Goal: Task Accomplishment & Management: Manage account settings

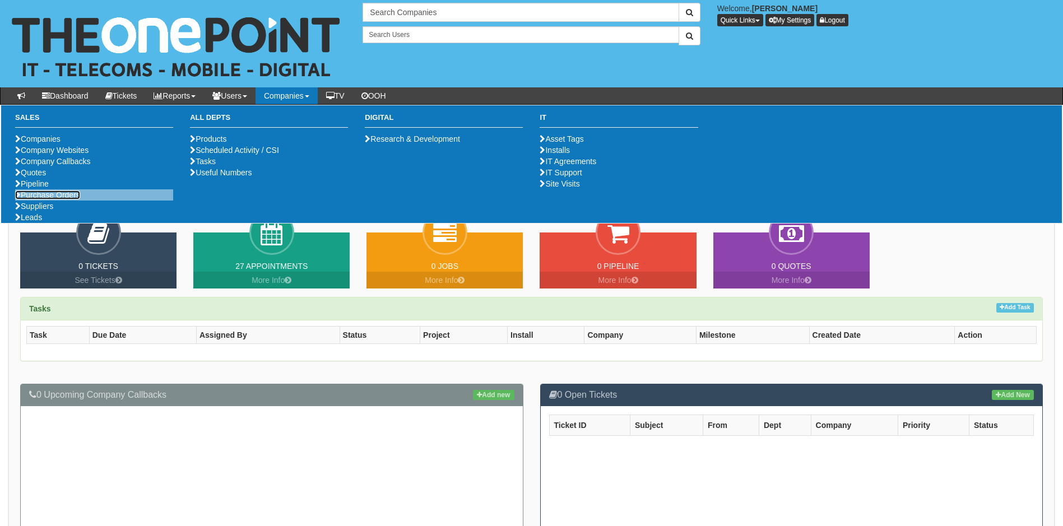
click at [61, 199] on link "Purchase Orders" at bounding box center [47, 194] width 65 height 9
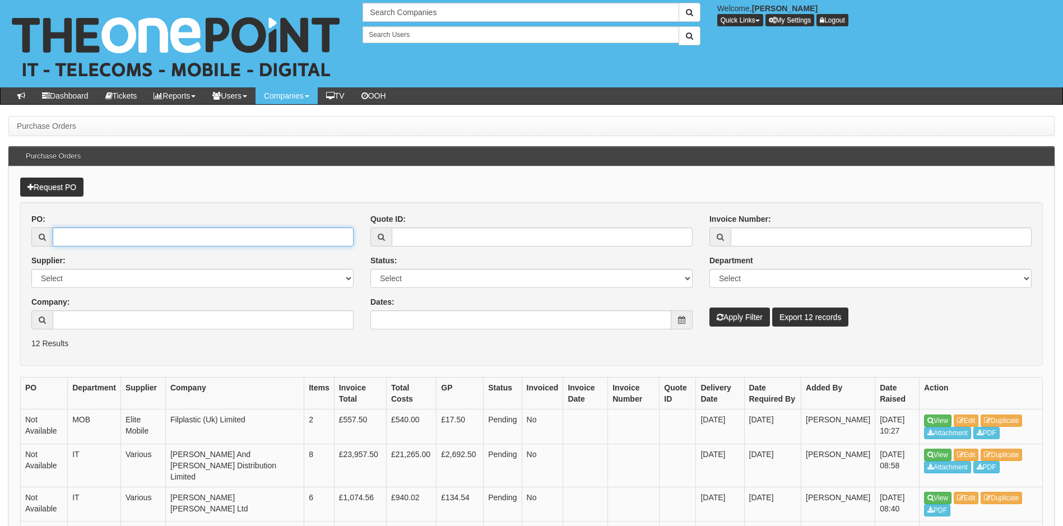
click at [97, 236] on input "PO:" at bounding box center [203, 236] width 301 height 19
type input "19318"
click at [709, 308] on button "Apply Filter" at bounding box center [739, 317] width 60 height 19
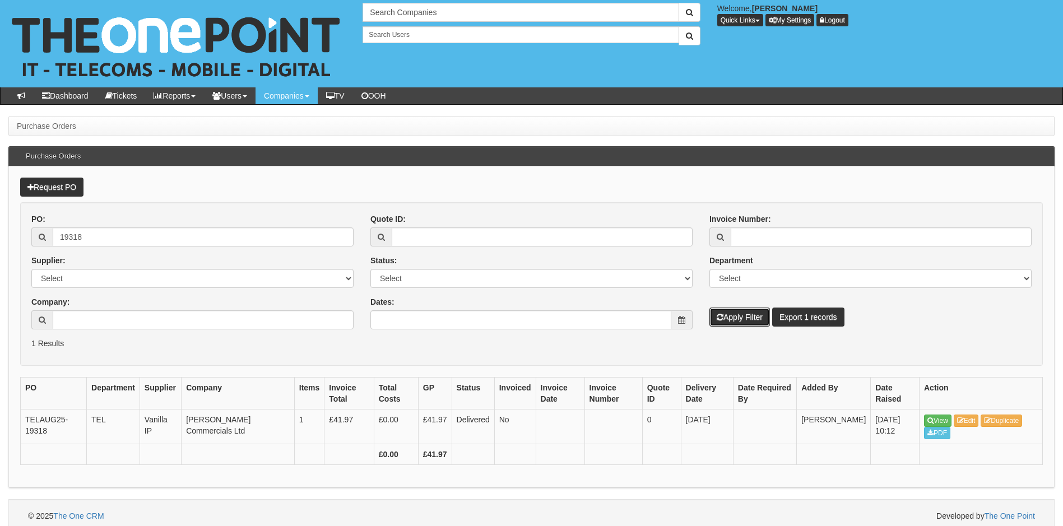
click at [744, 320] on button "Apply Filter" at bounding box center [739, 317] width 60 height 19
click at [967, 418] on link "Edit" at bounding box center [965, 421] width 25 height 12
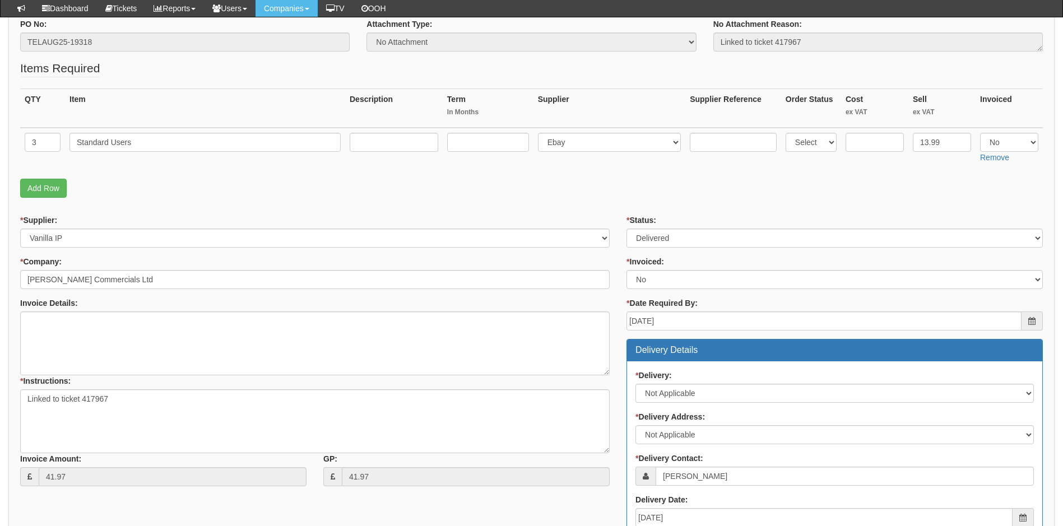
scroll to position [18, 0]
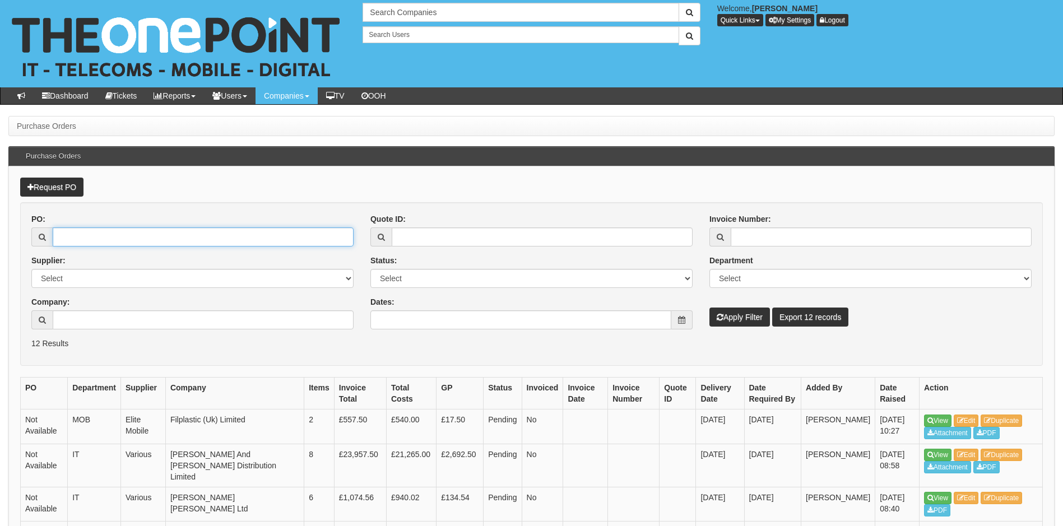
click at [88, 237] on input "PO:" at bounding box center [203, 236] width 301 height 19
type input "19187"
click at [709, 308] on button "Apply Filter" at bounding box center [739, 317] width 60 height 19
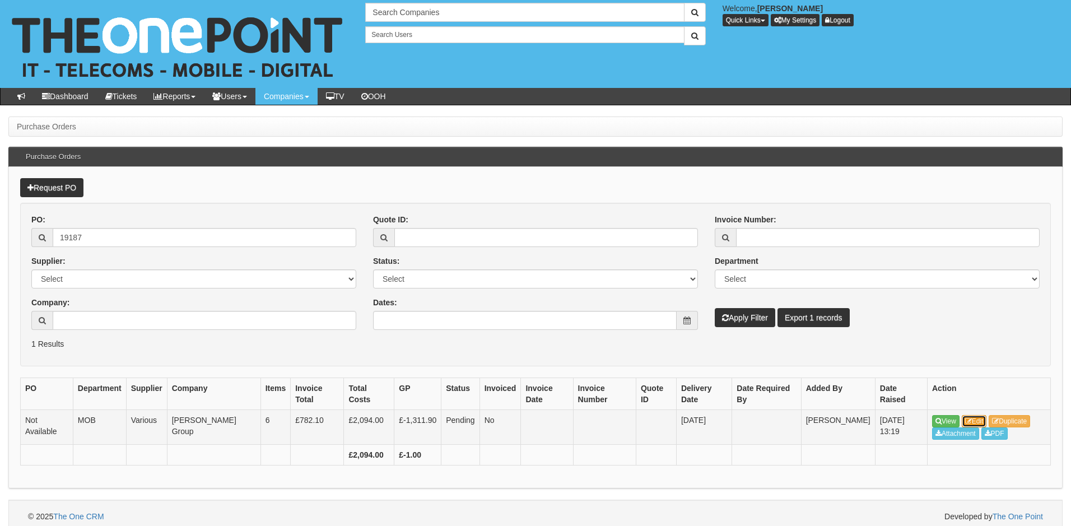
click at [976, 415] on link "Edit" at bounding box center [974, 421] width 25 height 12
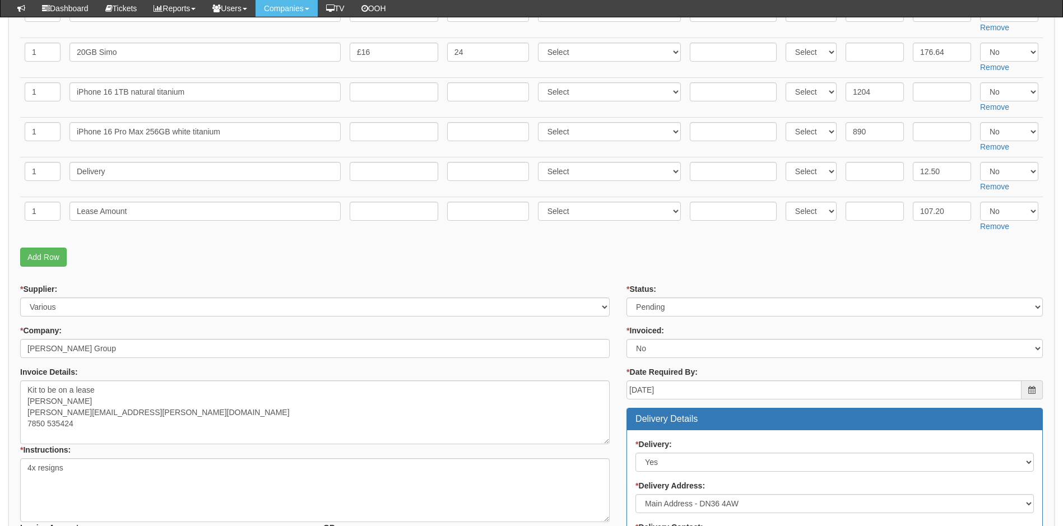
scroll to position [280, 0]
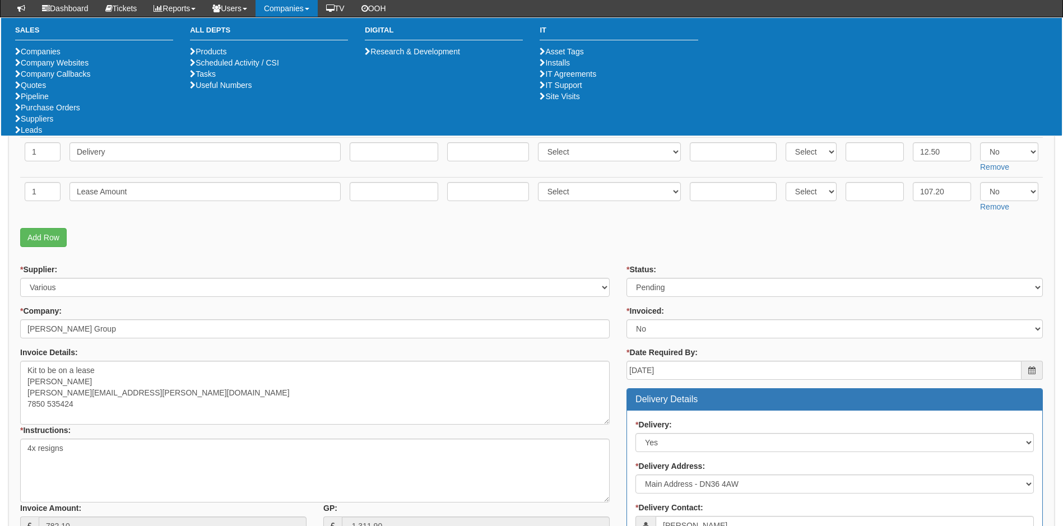
click at [487, 228] on p "Add Row" at bounding box center [531, 237] width 1022 height 19
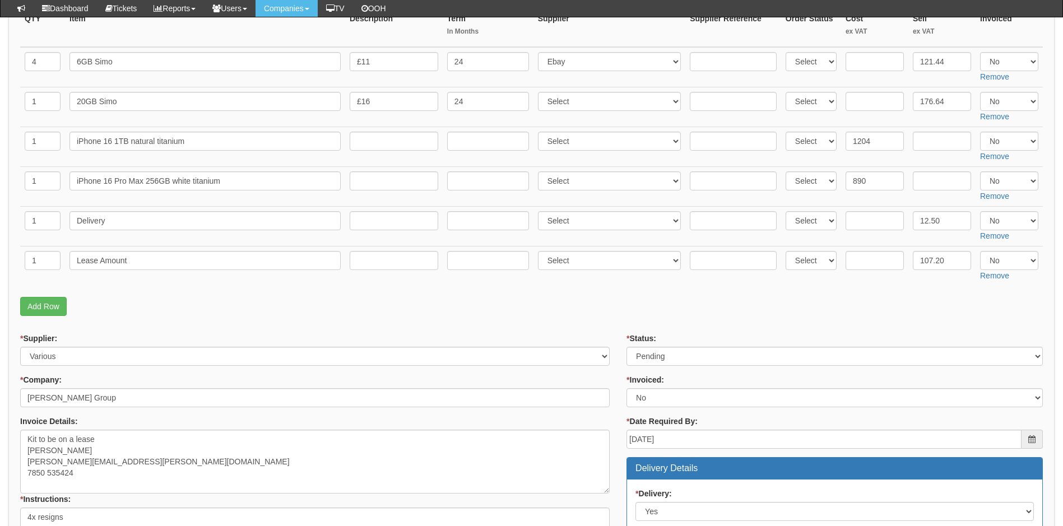
scroll to position [56, 0]
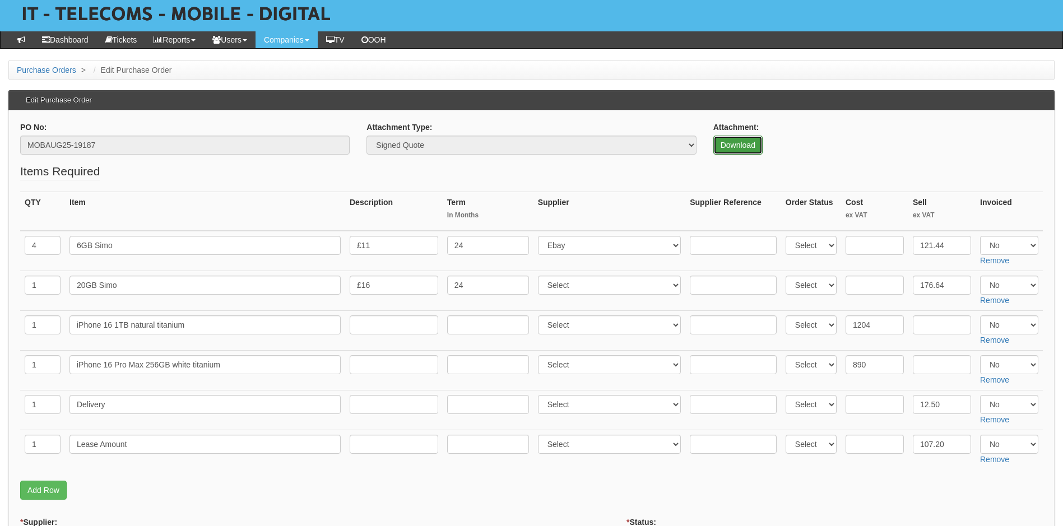
click at [741, 142] on link "Download" at bounding box center [737, 145] width 49 height 19
